Goal: Information Seeking & Learning: Check status

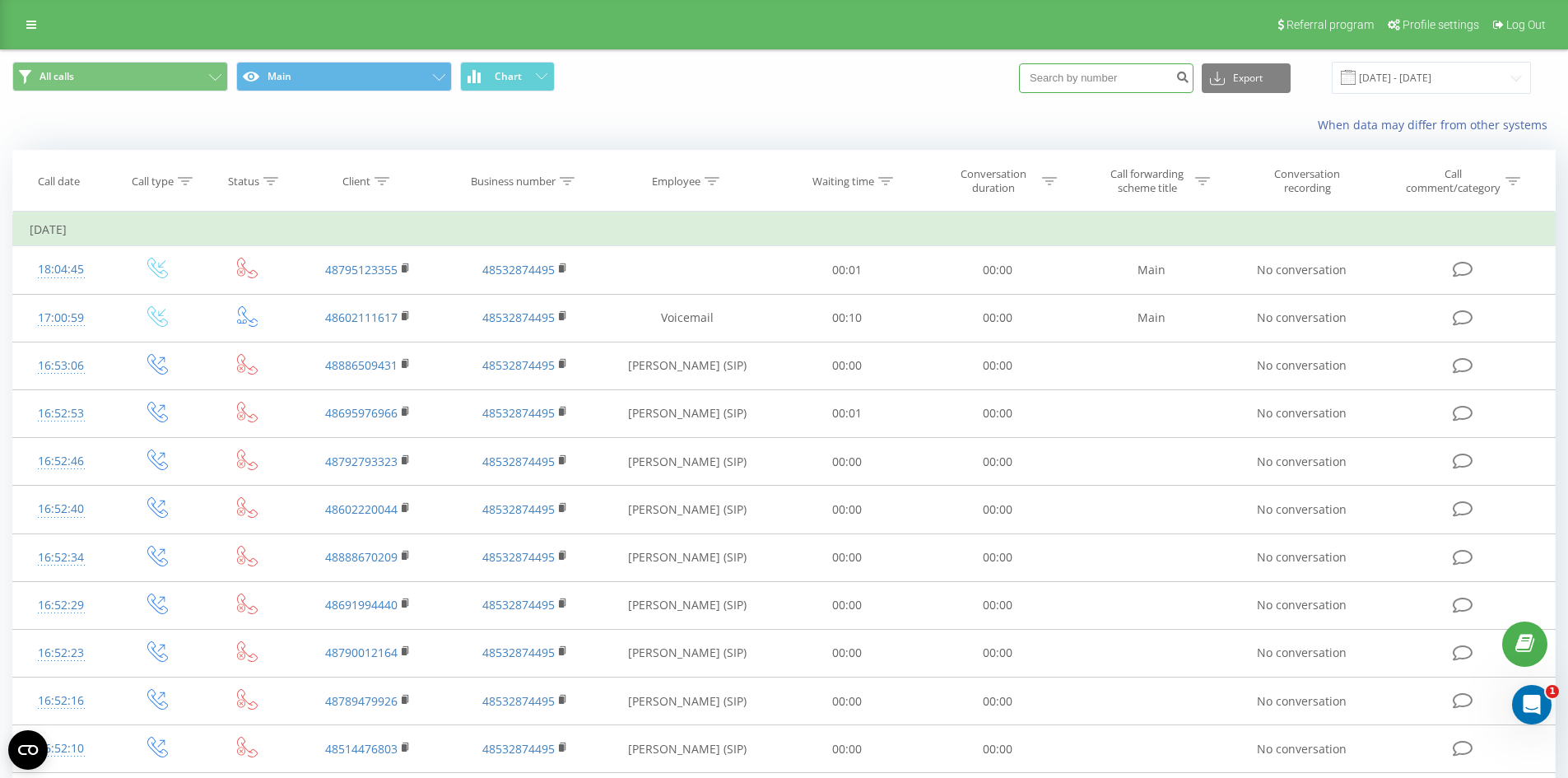
click at [1162, 70] on input at bounding box center [1106, 78] width 174 height 29
paste input "786879777"
type input "786879777"
click at [1193, 82] on button "submit" at bounding box center [1183, 78] width 22 height 29
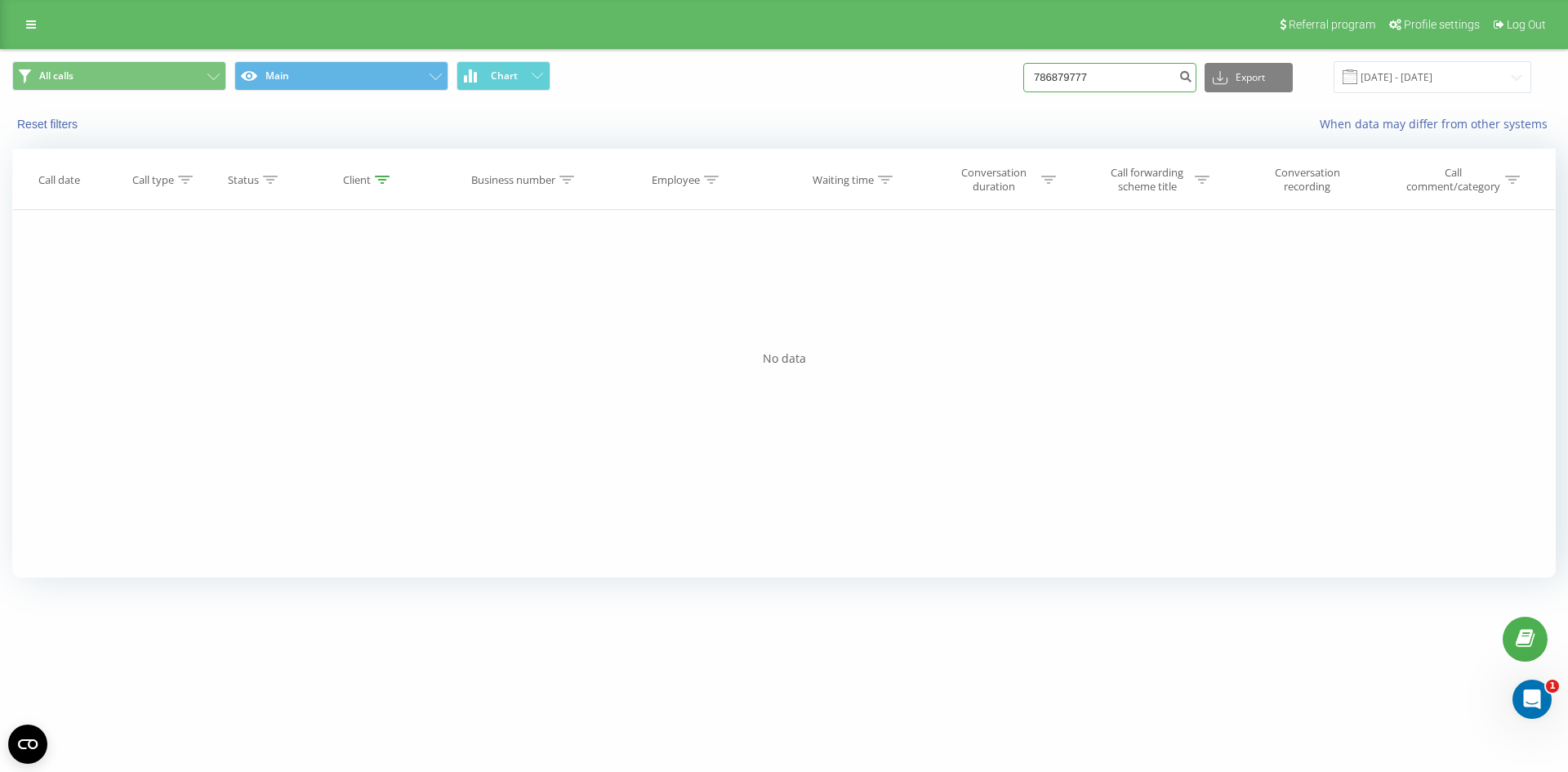
drag, startPoint x: 1127, startPoint y: 80, endPoint x: 657, endPoint y: 78, distance: 470.0
click at [658, 82] on div "All calls Main Chart 786879777 Export .csv .xls .xlsx 19.06.2025 - 19.09.2025" at bounding box center [783, 77] width 1543 height 32
paste input "48501126801"
type input "48501126801"
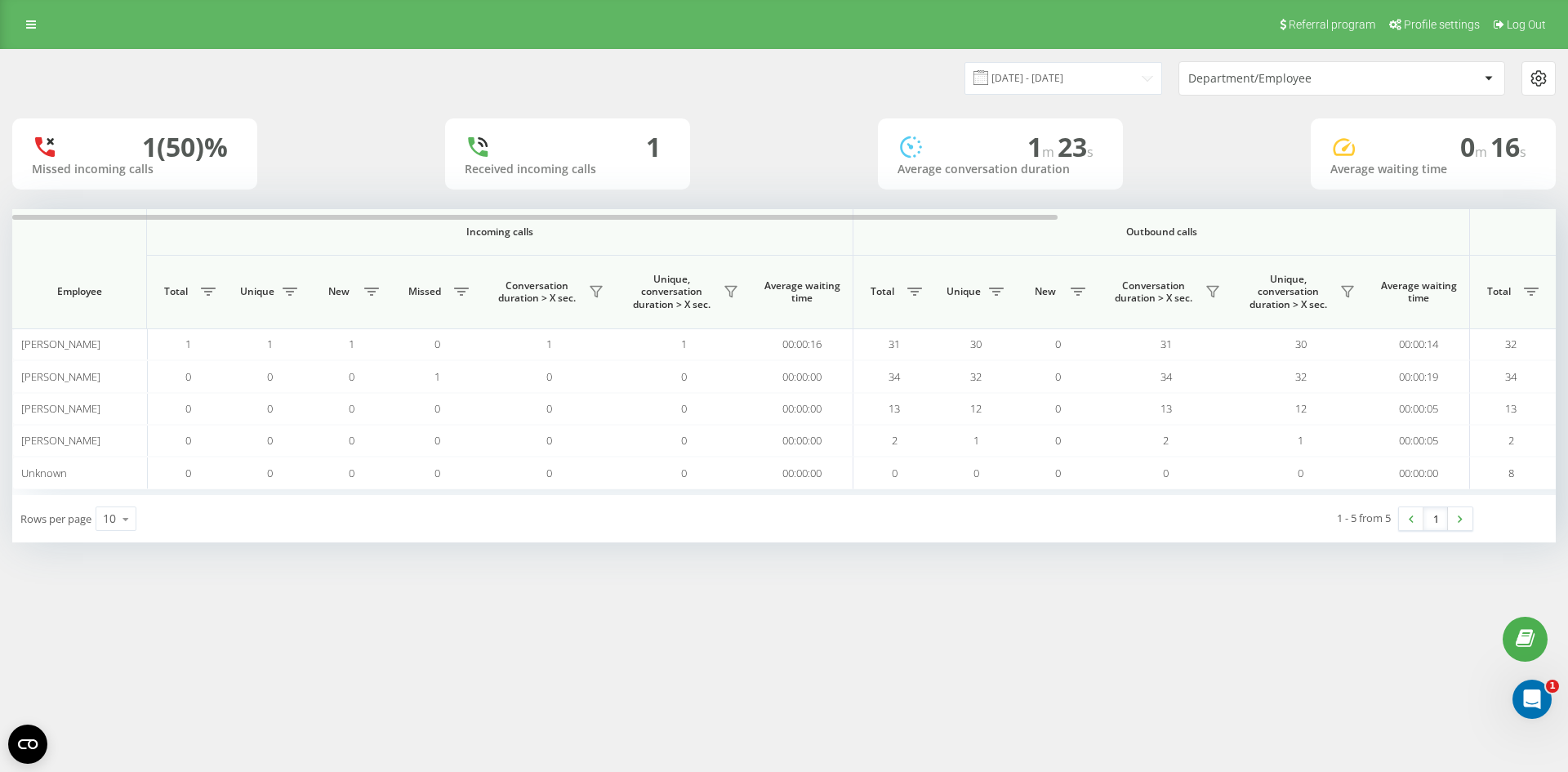
scroll to position [0, 735]
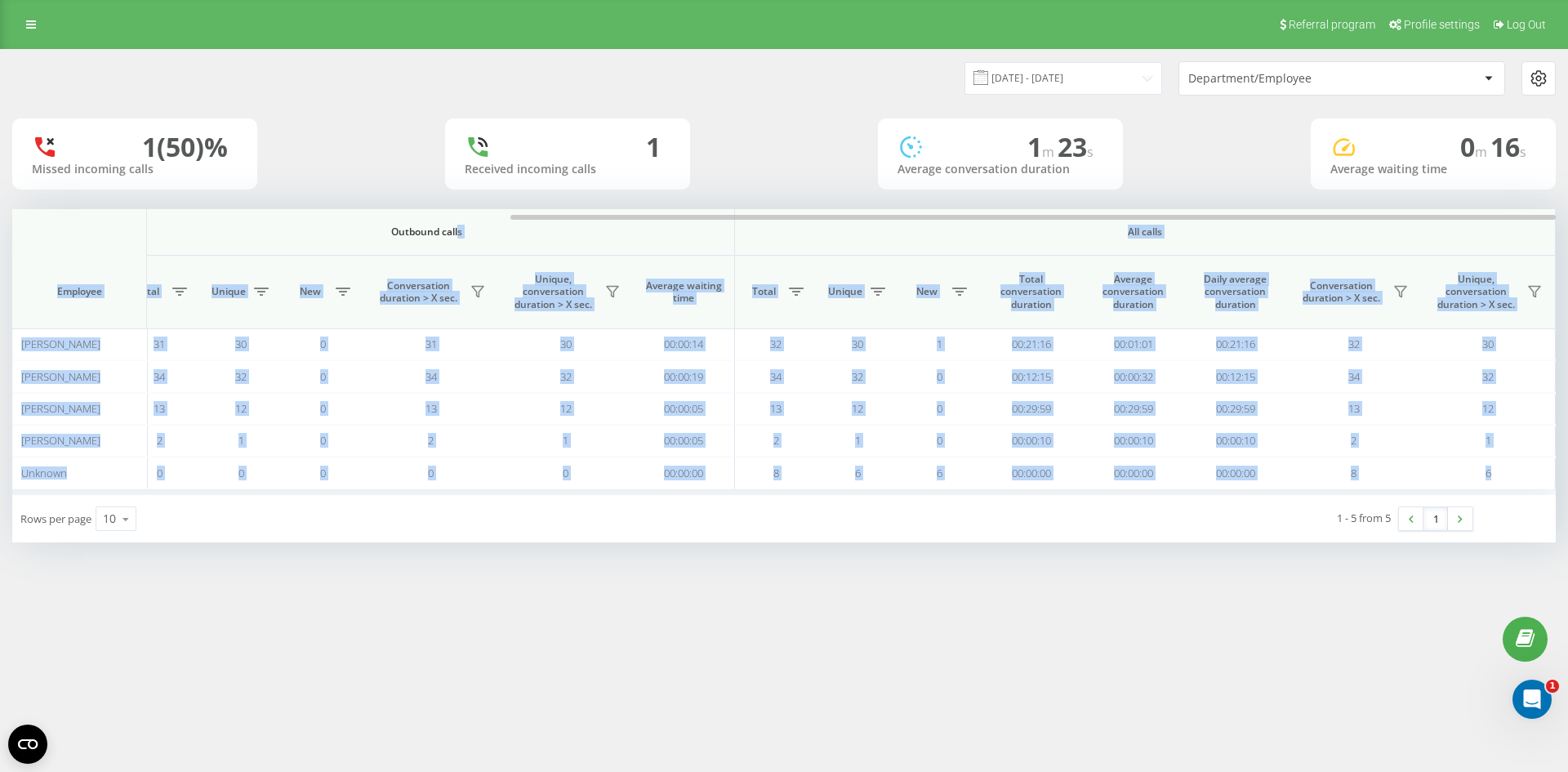
drag, startPoint x: 288, startPoint y: 221, endPoint x: 458, endPoint y: 245, distance: 171.7
click at [458, 245] on div "Incoming calls Outbound calls All calls Employee Total Unique New Missed Conver…" at bounding box center [783, 351] width 1543 height 285
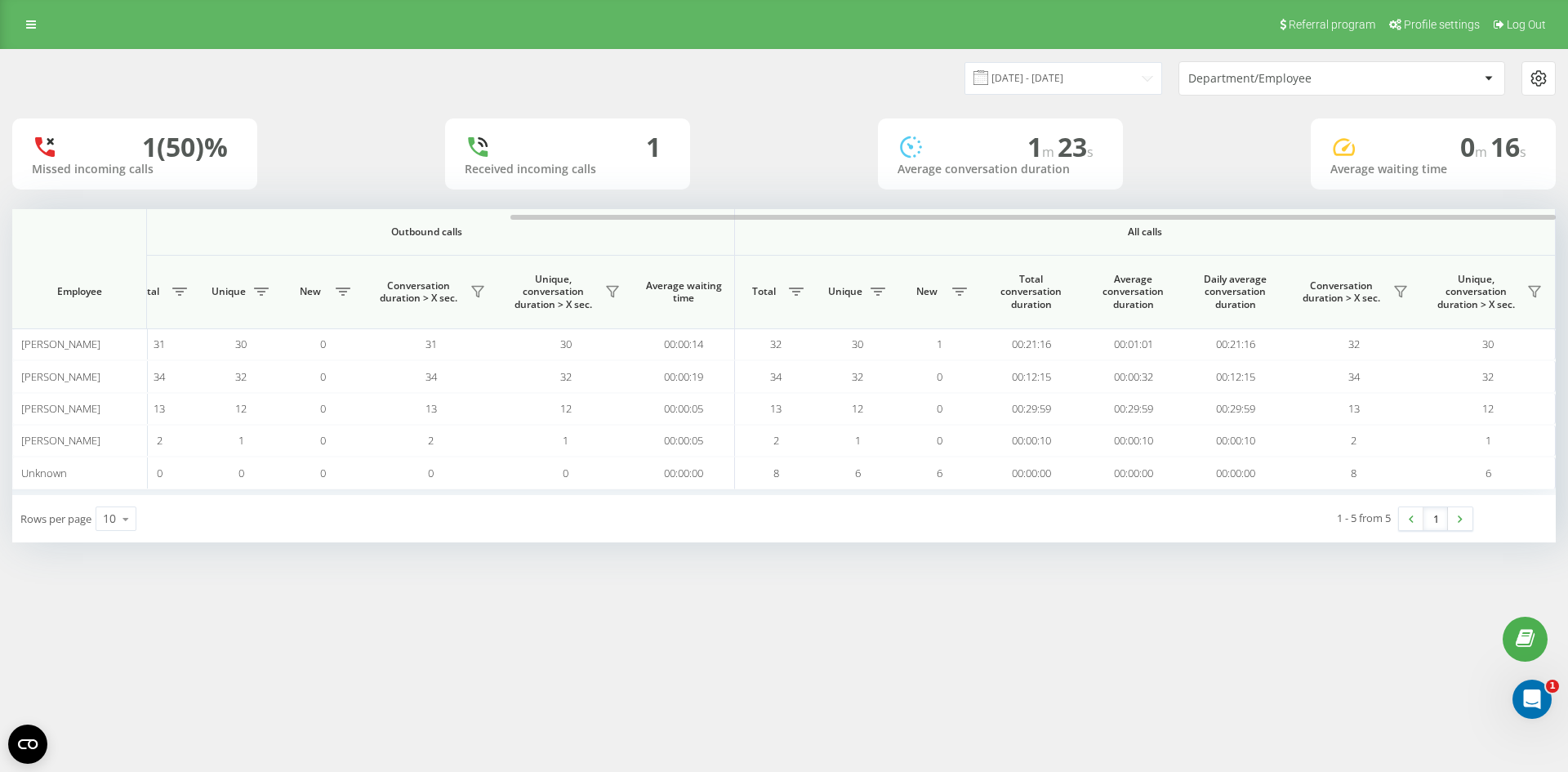
click at [588, 662] on div "Referral program Profile settings Log Out 19.09.2025 - 19.09.2025 Department/Em…" at bounding box center [784, 386] width 1568 height 772
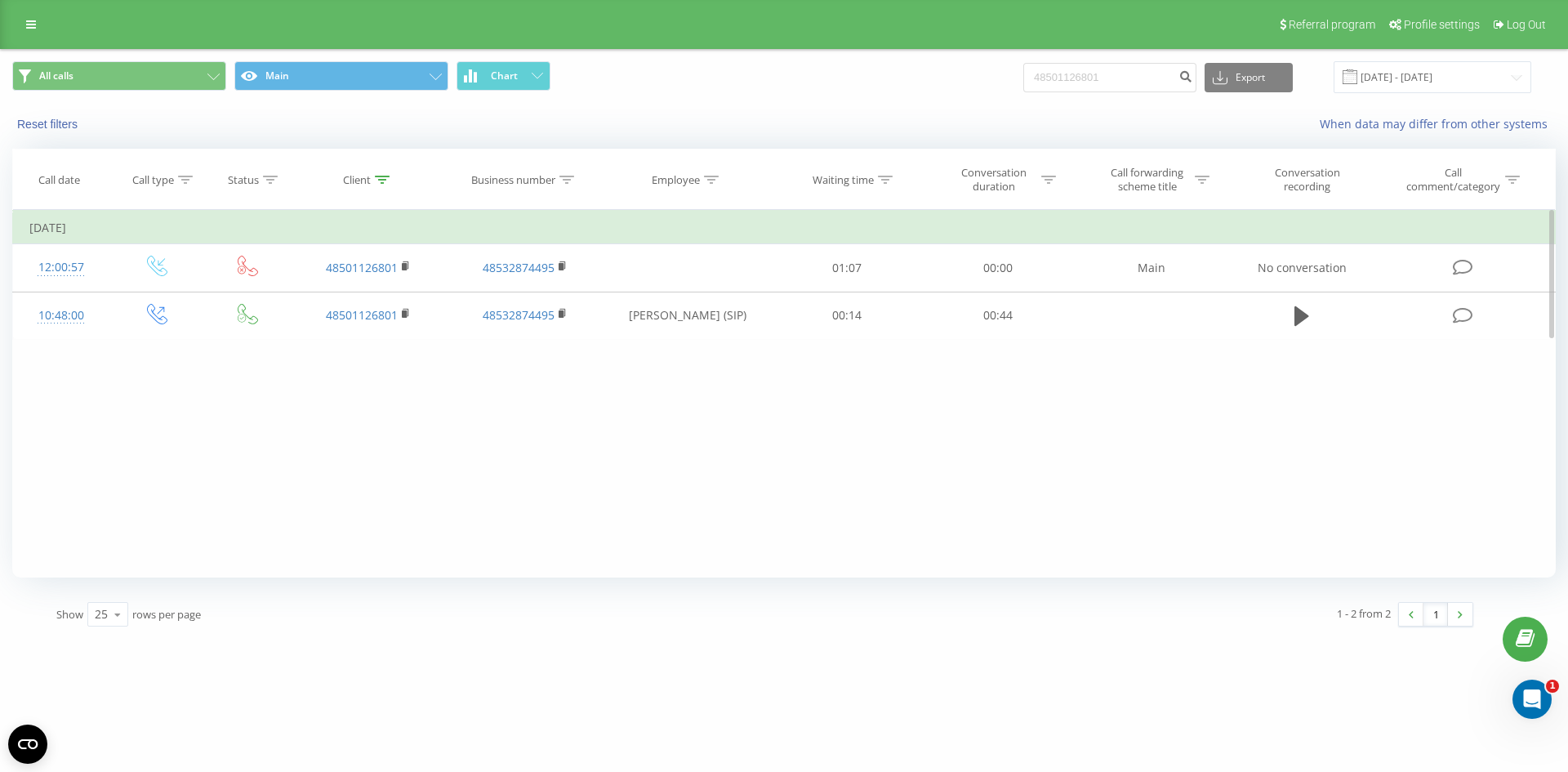
click at [628, 441] on div "Filter by condition Equal Enter value Cancel OK Filter by condition Equal Enter…" at bounding box center [783, 393] width 1543 height 367
